Goal: Task Accomplishment & Management: Manage account settings

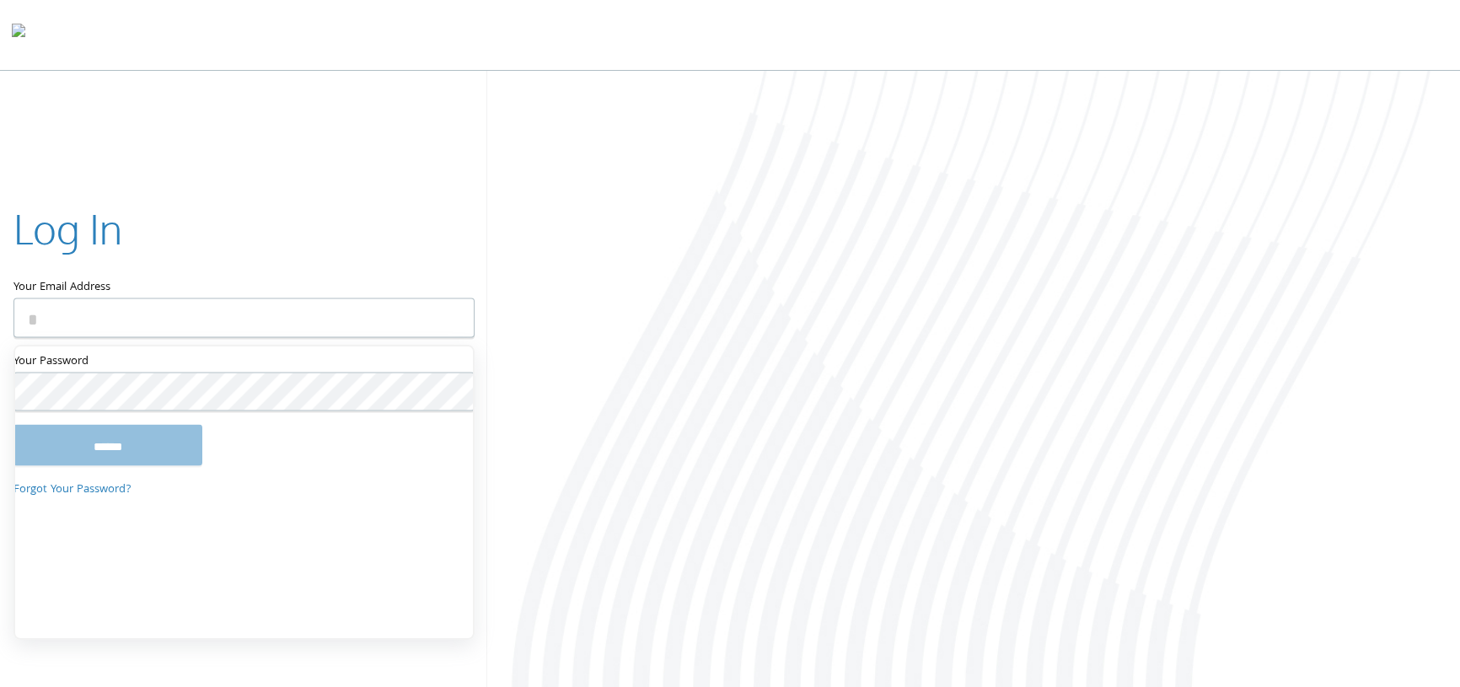
type input "**********"
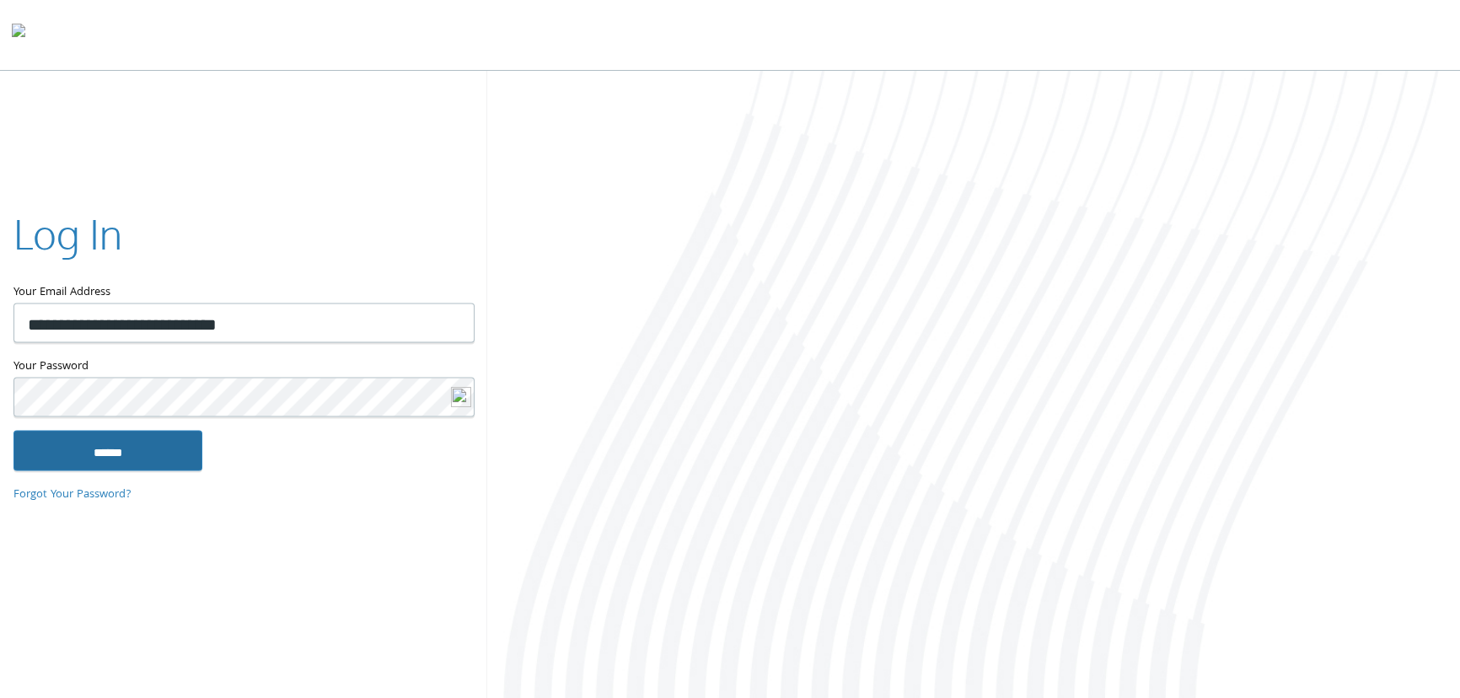
click at [158, 442] on input "******" at bounding box center [107, 450] width 189 height 40
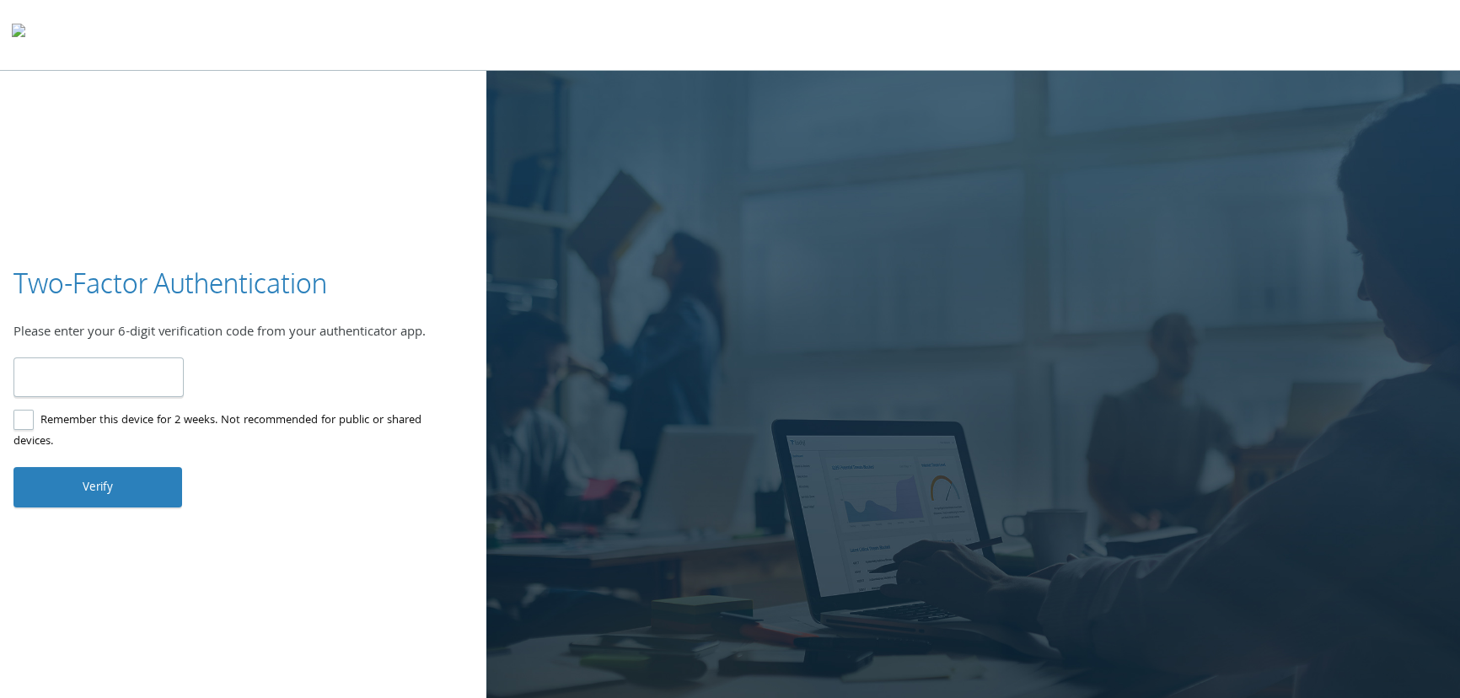
click at [137, 378] on input "number" at bounding box center [98, 378] width 170 height 40
type input "******"
